Goal: Transaction & Acquisition: Obtain resource

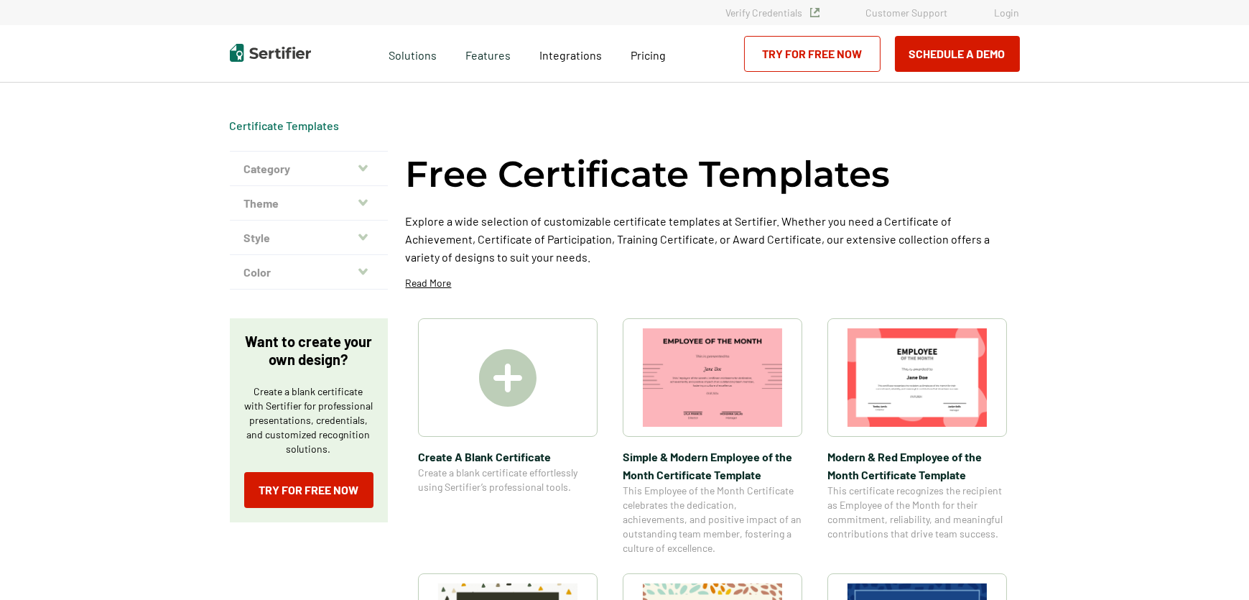
scroll to position [326, 0]
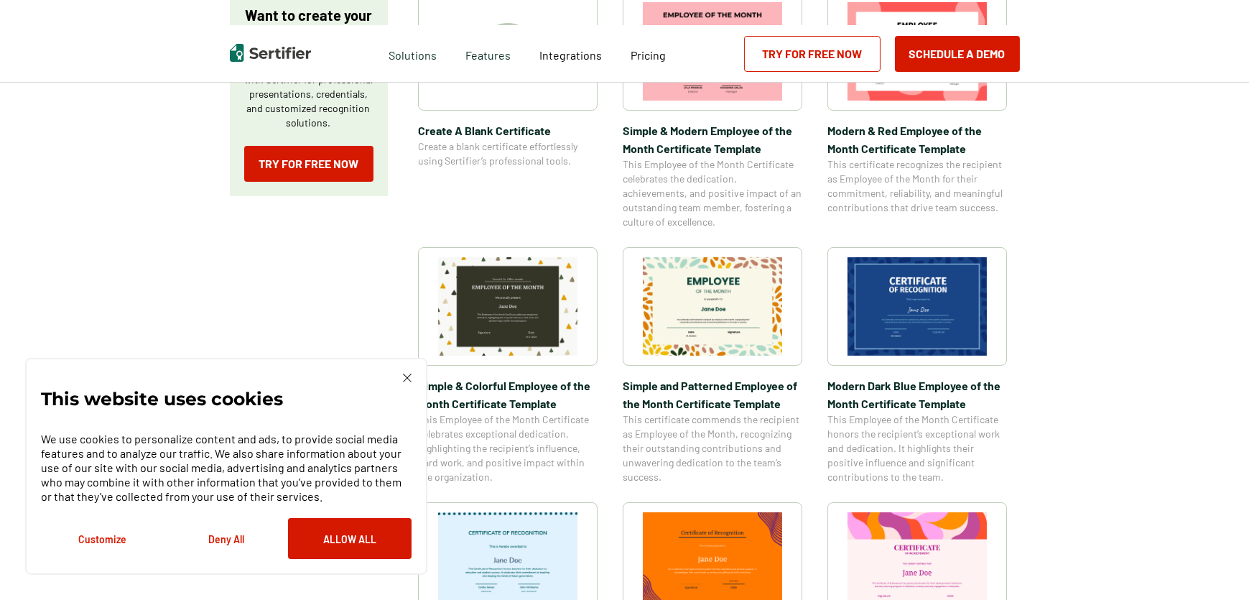
scroll to position [588, 0]
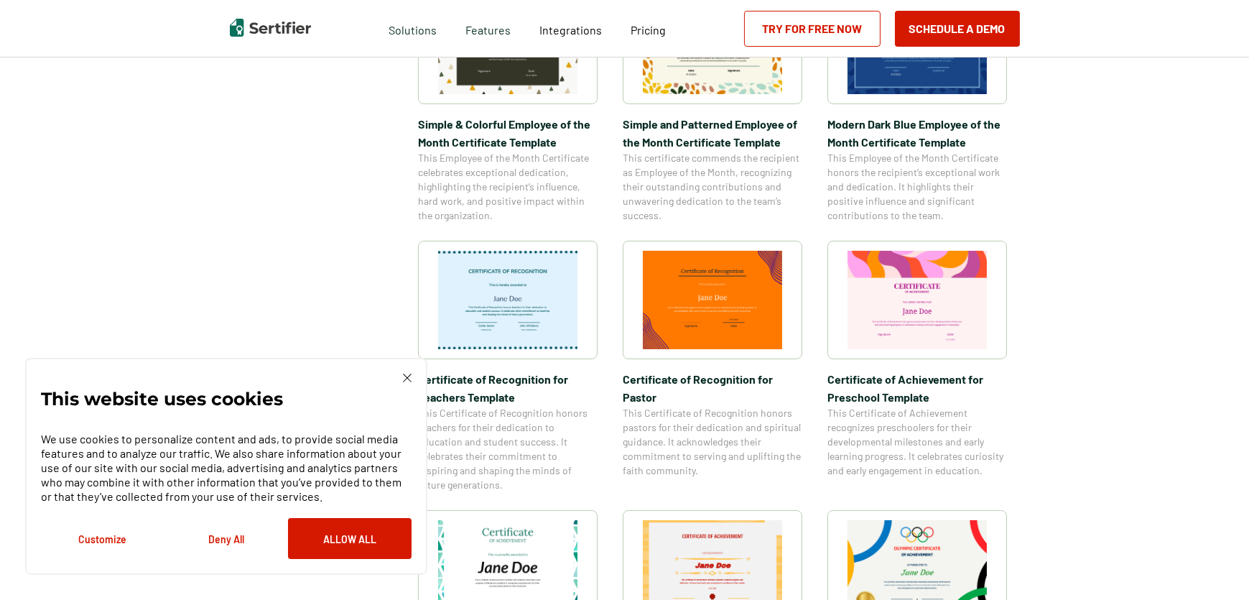
click at [567, 274] on img at bounding box center [507, 300] width 139 height 98
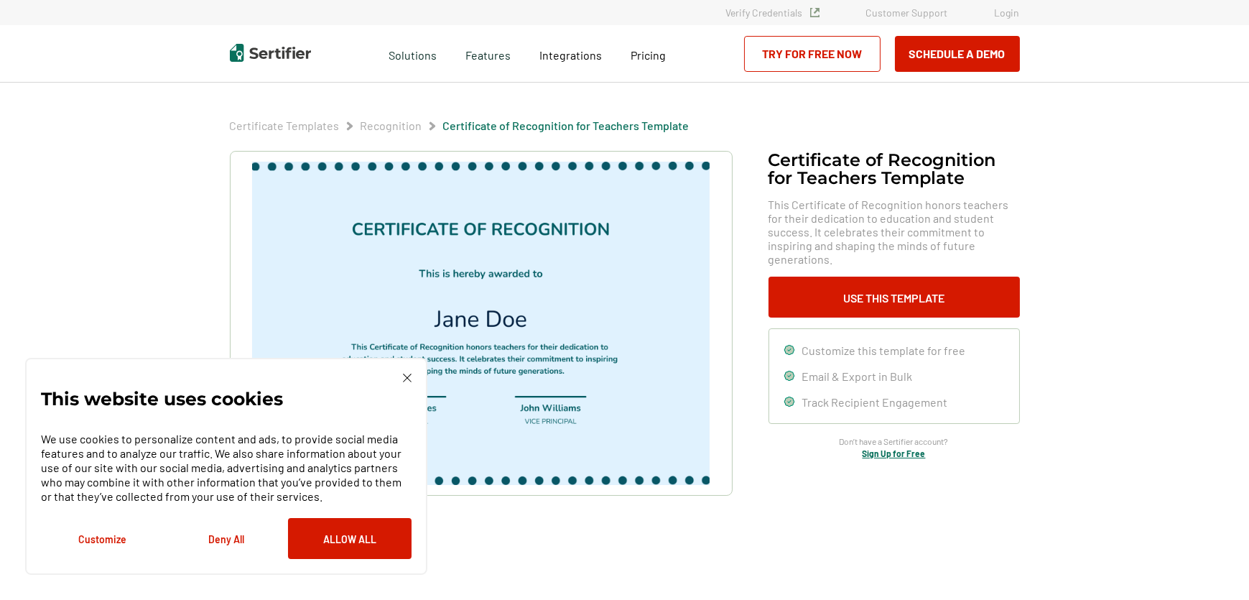
click at [407, 374] on img at bounding box center [407, 378] width 9 height 9
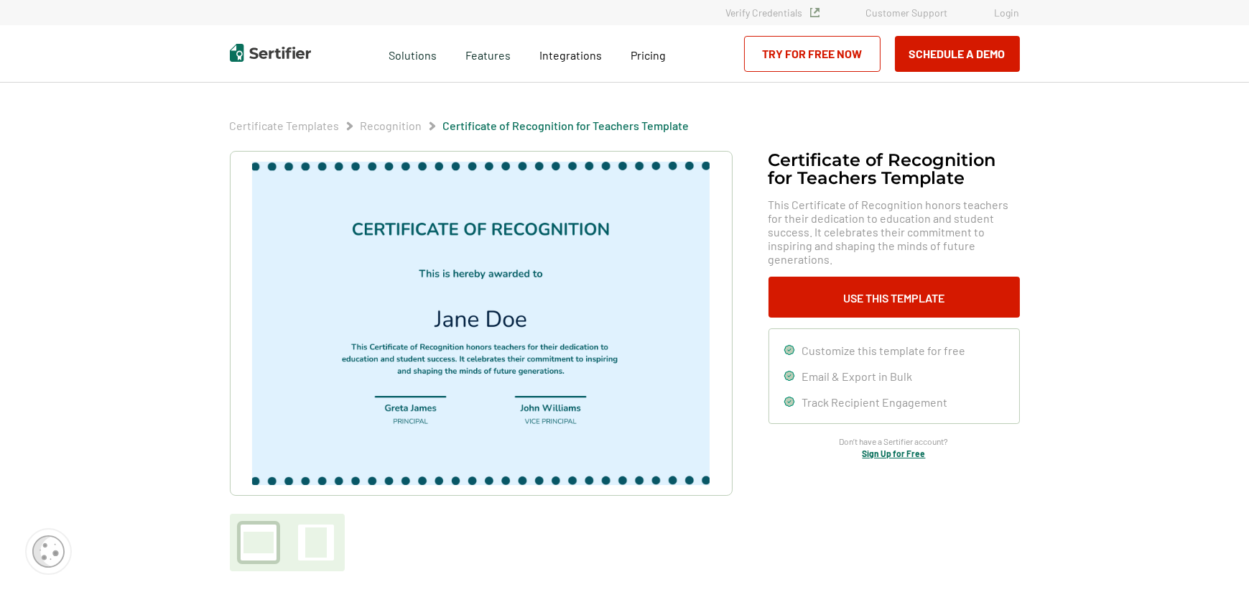
click at [547, 313] on img at bounding box center [480, 323] width 457 height 323
click at [814, 302] on button "Use This Template" at bounding box center [894, 297] width 251 height 41
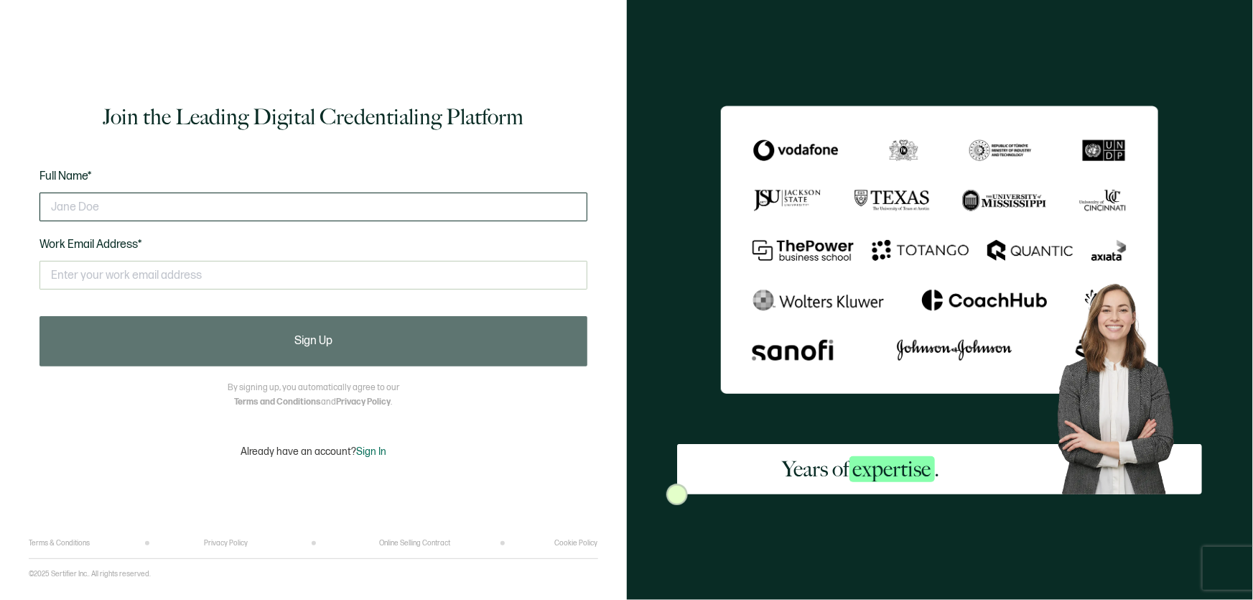
click at [272, 208] on input "text" at bounding box center [314, 207] width 548 height 29
type input "[PERSON_NAME]"
click at [164, 280] on input "text" at bounding box center [314, 275] width 548 height 29
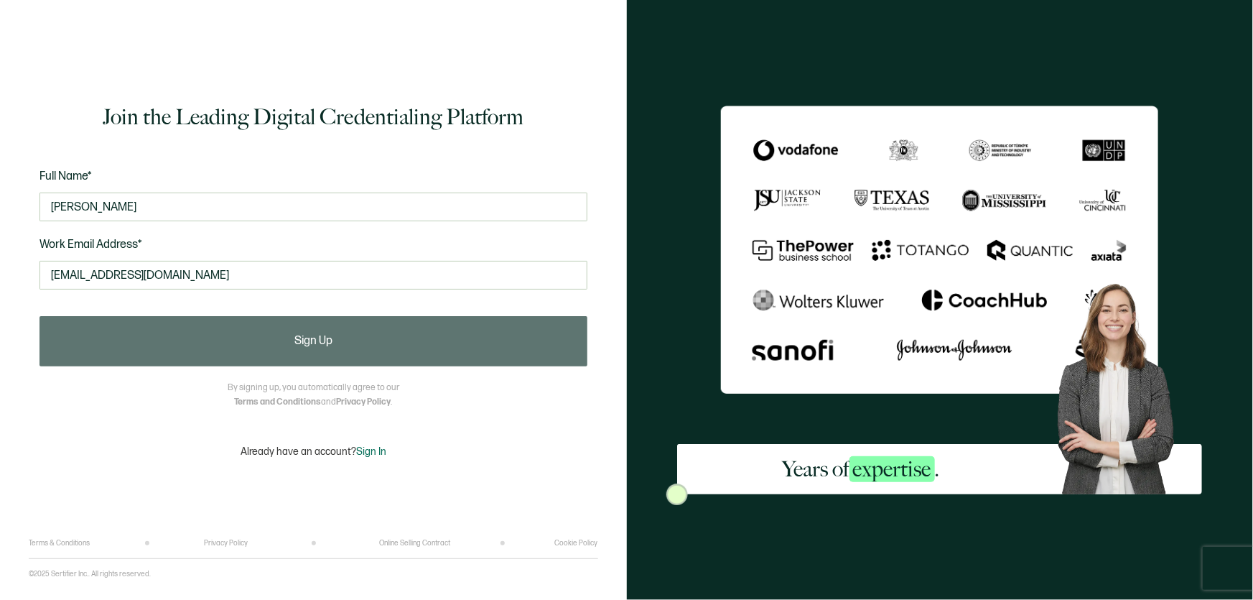
type input "[EMAIL_ADDRESS][DOMAIN_NAME]"
